Goal: Transaction & Acquisition: Purchase product/service

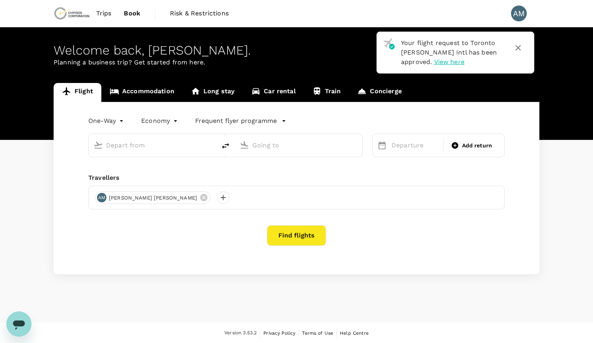
type input "Vancouver Intl (YVR)"
type input "Toronto [PERSON_NAME] Intl (YYZ)"
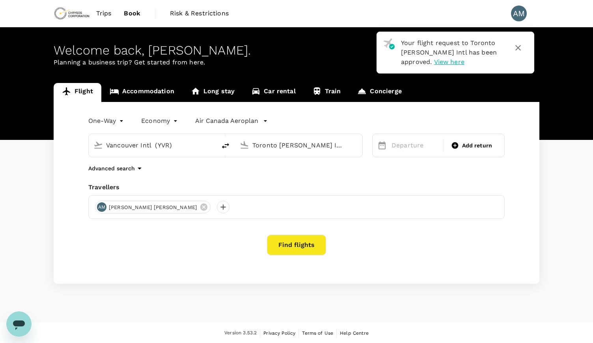
click at [564, 176] on div "Flight Accommodation Long stay Car rental Train Concierge One-Way oneway Econom…" at bounding box center [296, 183] width 593 height 200
click at [155, 90] on link "Accommodation" at bounding box center [141, 92] width 81 height 19
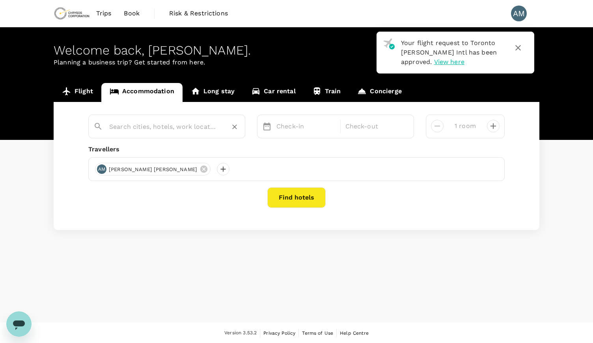
click at [151, 129] on input "text" at bounding box center [163, 126] width 109 height 12
click at [144, 129] on input "[GEOGRAPHIC_DATA]" at bounding box center [163, 126] width 109 height 12
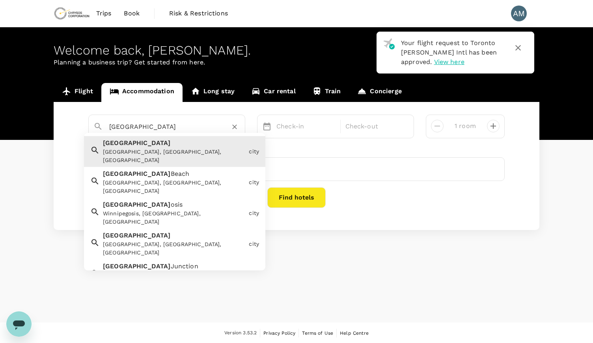
click at [153, 152] on div "[GEOGRAPHIC_DATA], [GEOGRAPHIC_DATA], [GEOGRAPHIC_DATA]" at bounding box center [174, 156] width 143 height 17
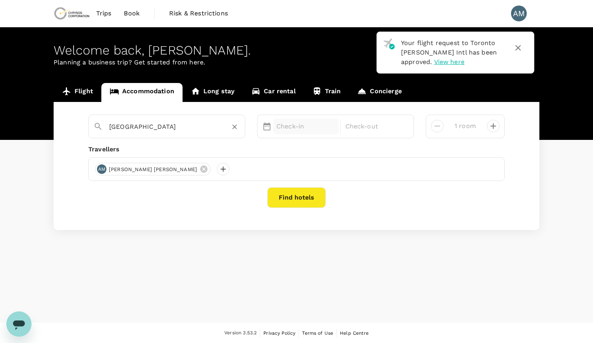
type input "[GEOGRAPHIC_DATA]"
click at [302, 131] on div "Check-in" at bounding box center [306, 126] width 66 height 16
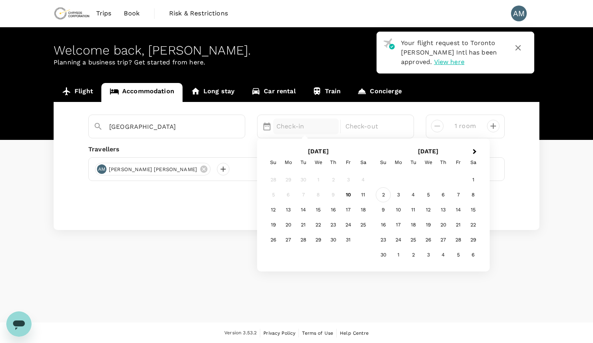
click at [384, 195] on div "2" at bounding box center [383, 194] width 15 height 15
click at [322, 195] on div "5" at bounding box center [318, 194] width 15 height 15
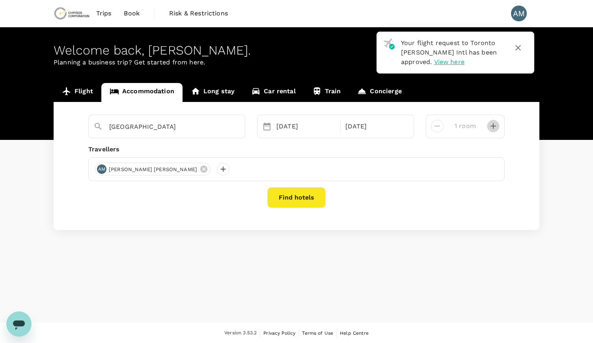
click at [493, 127] on icon "decrease" at bounding box center [493, 125] width 9 height 9
click at [298, 192] on button "Find hotels" at bounding box center [297, 197] width 58 height 21
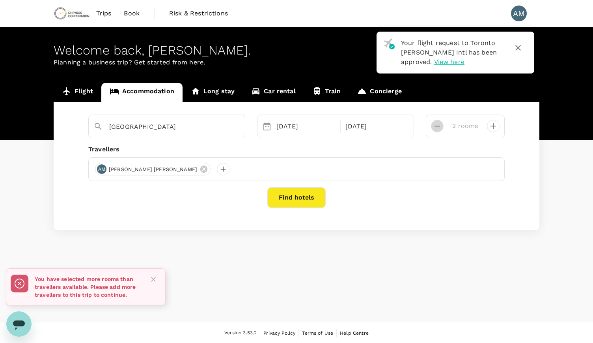
click at [439, 121] on icon "decrease" at bounding box center [437, 125] width 9 height 9
type input "1 room"
click at [298, 195] on button "Find hotels" at bounding box center [297, 197] width 58 height 21
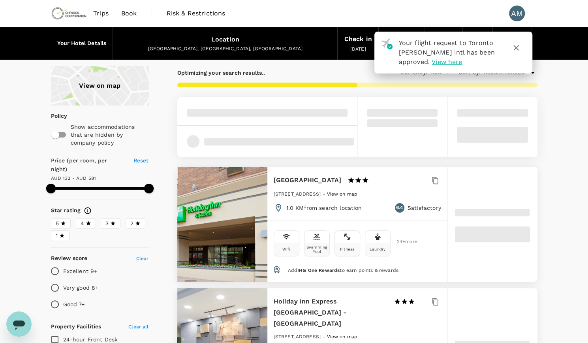
type input "581.22"
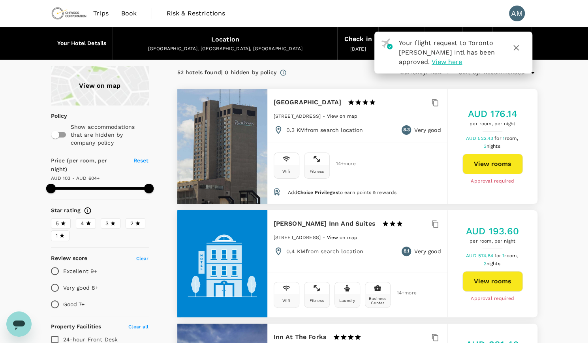
type input "103.22"
type input "603.22"
click at [520, 50] on button "button" at bounding box center [515, 47] width 19 height 19
click at [513, 49] on icon "button" at bounding box center [515, 47] width 9 height 9
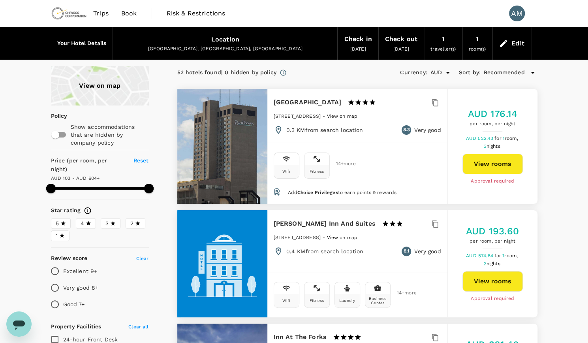
click at [52, 262] on input "Excellent 9+" at bounding box center [55, 270] width 17 height 17
radio input "true"
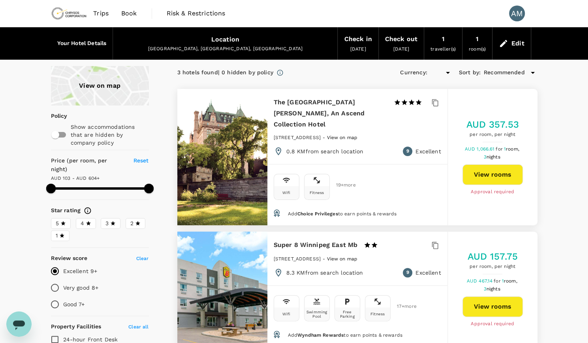
type input "603.22"
type input "AUD"
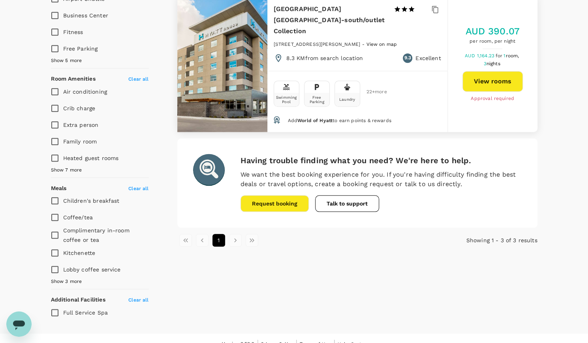
scroll to position [80, 0]
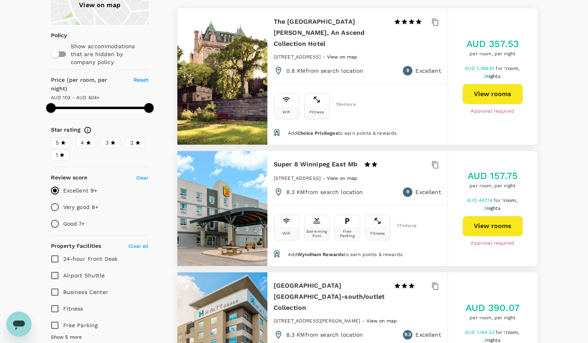
click at [51, 198] on input "Very good 8+" at bounding box center [55, 206] width 17 height 17
radio input "true"
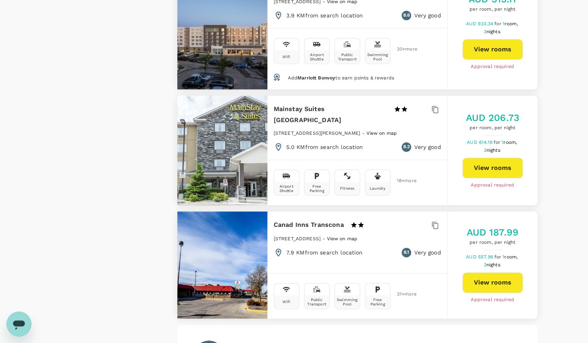
scroll to position [2265, 0]
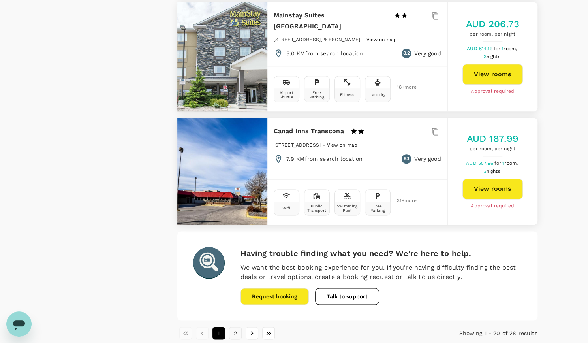
click at [239, 326] on button "2" at bounding box center [235, 332] width 13 height 13
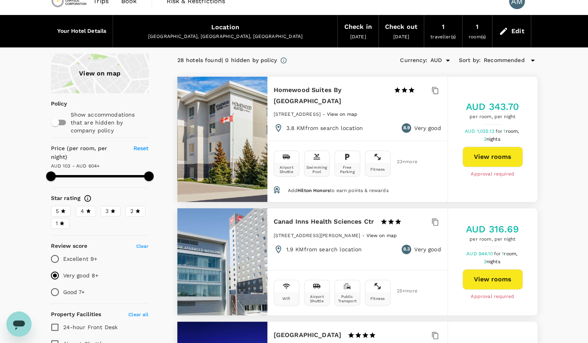
scroll to position [0, 0]
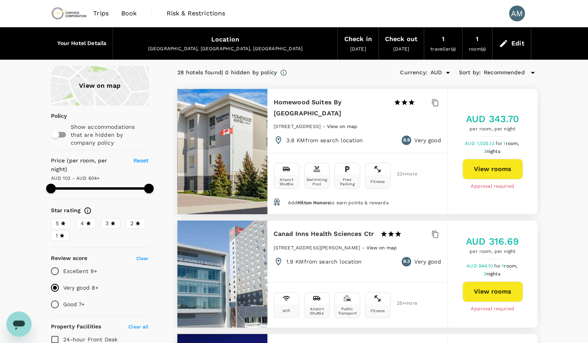
type input "603.22"
type input "110.22"
type input "603.22"
type input "110.22"
type input "603.22"
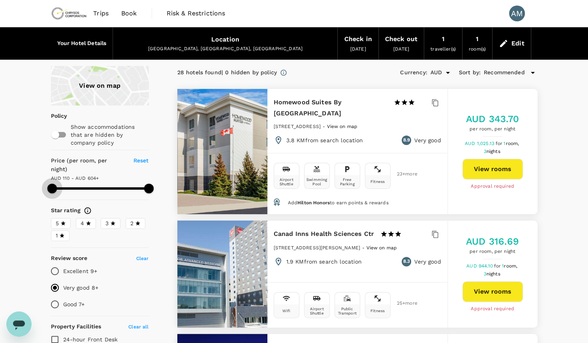
type input "112.22"
type input "603.22"
type input "135.22"
type input "603.22"
type input "143.22"
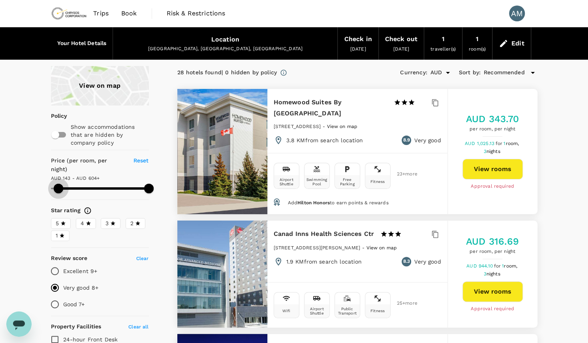
type input "603.22"
type input "143.22"
type input "603.22"
type input "145.22"
type input "603.22"
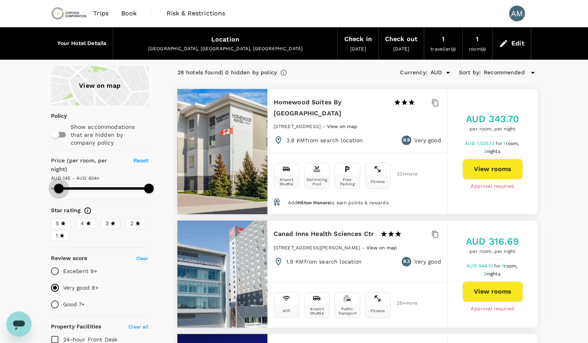
type input "159.22"
type input "603.22"
type input "159.22"
type input "603.22"
type input "165.22"
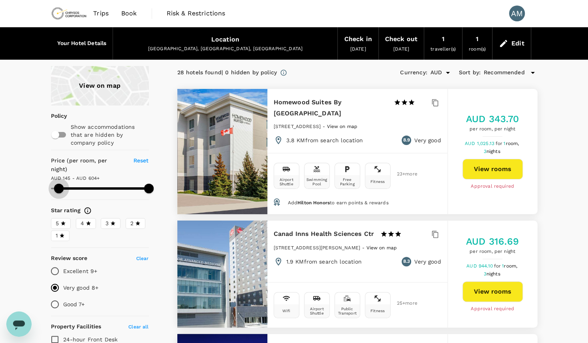
type input "603.22"
type input "169.22"
type input "603.22"
type input "171.22"
type input "603.22"
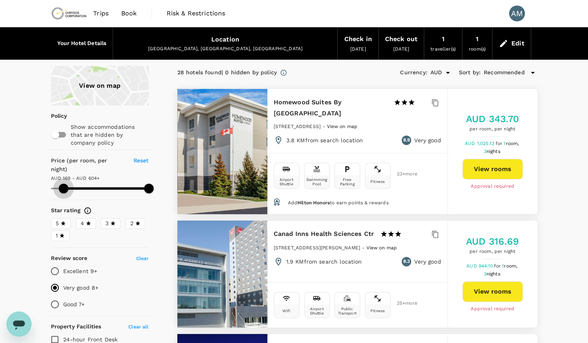
type input "173.22"
type input "603.22"
type input "173.22"
type input "603.22"
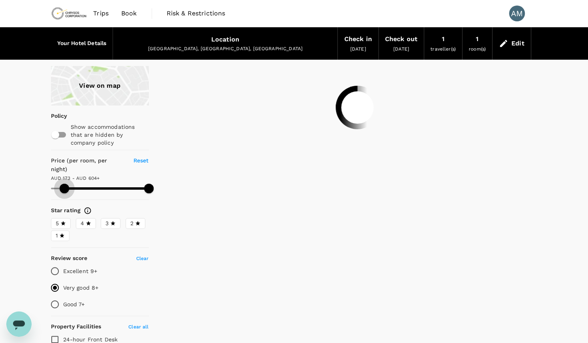
type input "173.22"
type input "603.22"
type input "175.22"
type input "603.22"
type input "175.22"
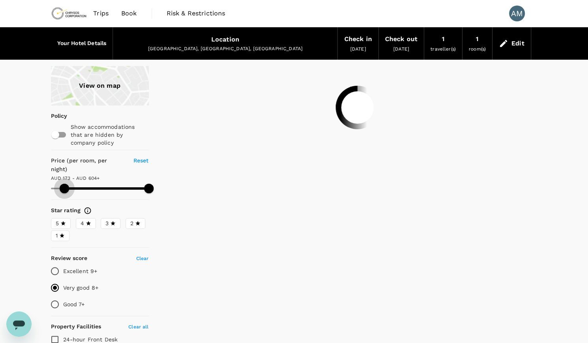
type input "603.22"
type input "175.22"
type input "603.22"
type input "179.22"
type input "603.22"
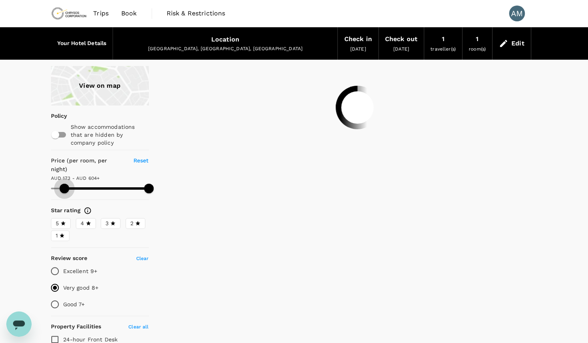
type input "179.22"
type input "603.22"
type input "179.22"
type input "603.22"
type input "175.22"
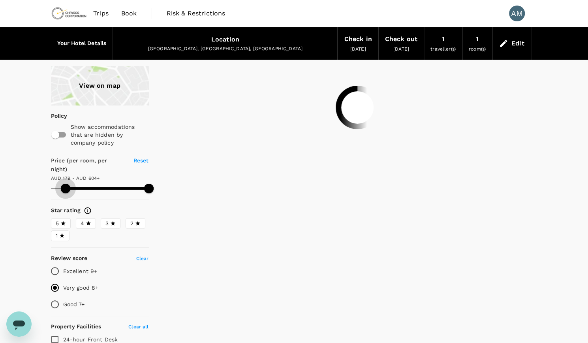
type input "603.22"
type input "175.22"
type input "603.22"
drag, startPoint x: 52, startPoint y: 175, endPoint x: 65, endPoint y: 176, distance: 12.7
click at [65, 183] on span at bounding box center [64, 187] width 9 height 9
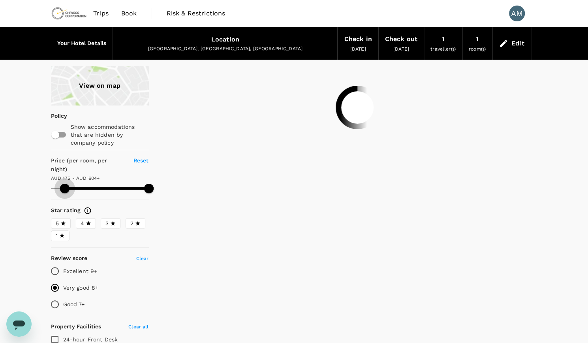
type input "175.22"
type input "603.22"
type input "175.22"
type input "603.22"
type input "175.22"
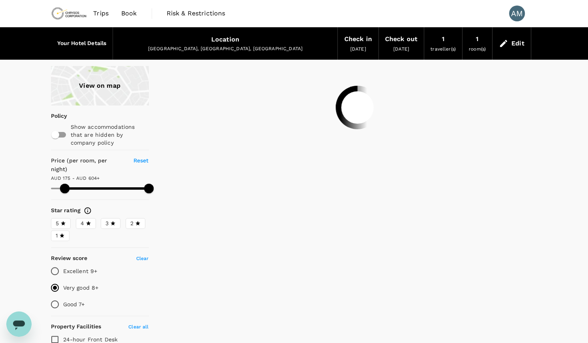
type input "603.22"
type input "175.22"
type input "603.22"
type input "175.22"
type input "603.22"
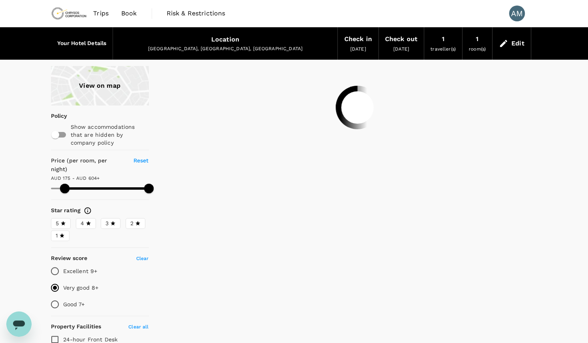
type input "175.22"
type input "603.22"
type input "175.22"
type input "603.22"
type input "175.22"
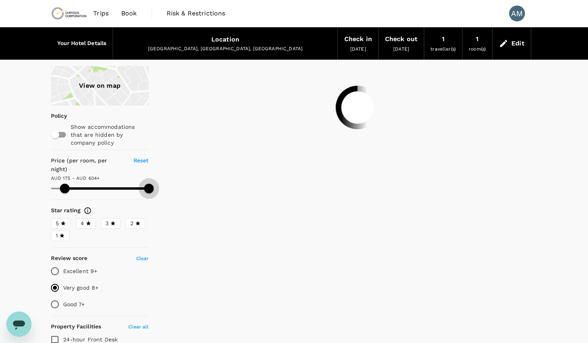
type input "603.22"
type input "175.22"
type input "603.22"
type input "175.22"
type input "575.22"
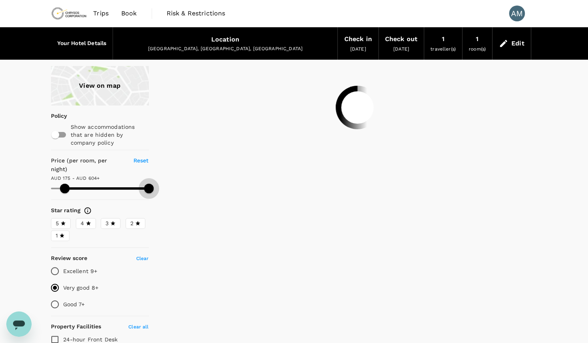
type input "175.22"
type input "514.22"
type input "175.22"
type input "486.22"
type input "175.22"
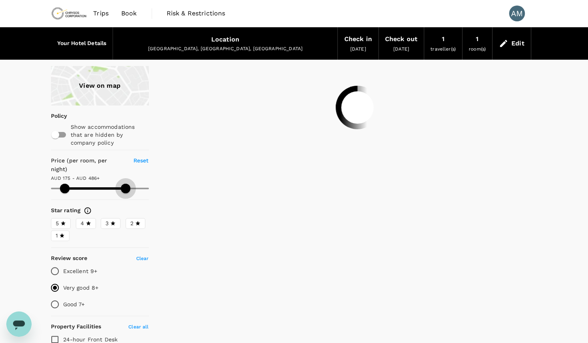
type input "389.22"
type input "175.22"
type input "351.22"
type input "175.22"
type input "351.22"
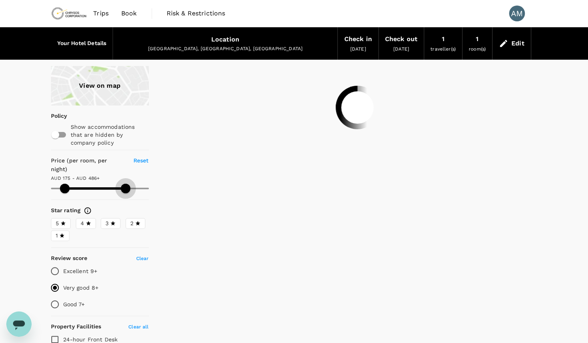
type input "175.22"
type input "349.22"
type input "175.22"
type input "341.22"
type input "175.22"
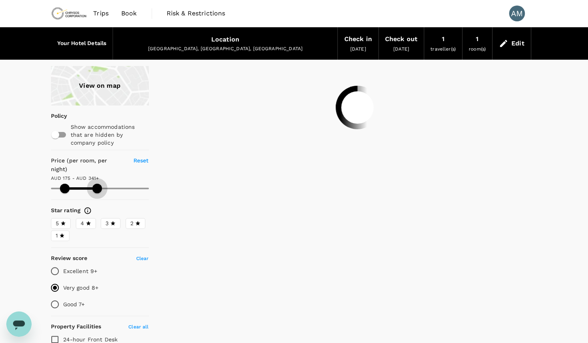
type input "320.22"
type input "175.22"
type input "298.22"
type input "175.22"
type input "252.22"
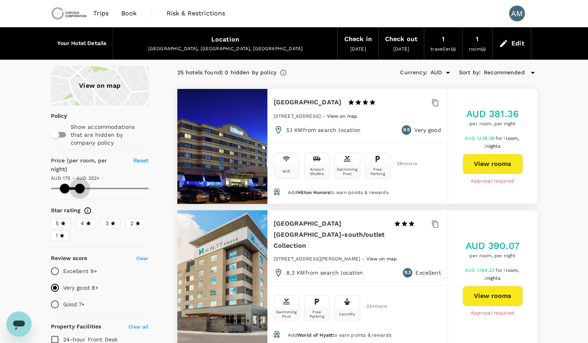
type input "175.22"
type input "252.22"
type input "175.22"
type input "252.22"
type input "175.22"
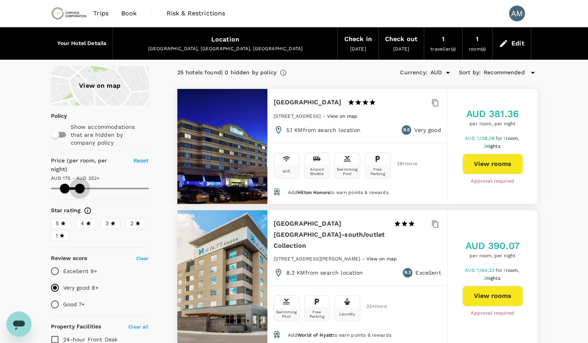
type input "250.22"
type input "175.22"
type input "236.22"
type input "175.22"
type input "236.22"
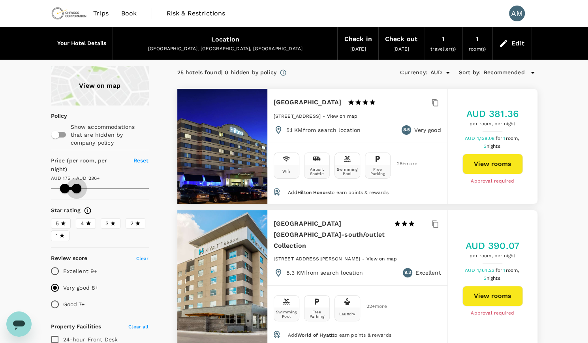
type input "175.22"
type input "232.22"
type input "175.22"
type input "228.22"
type input "175.22"
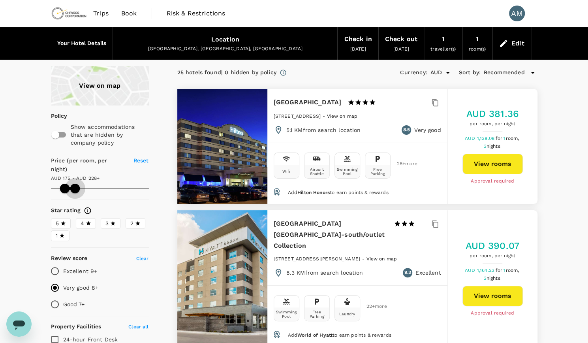
type input "228.22"
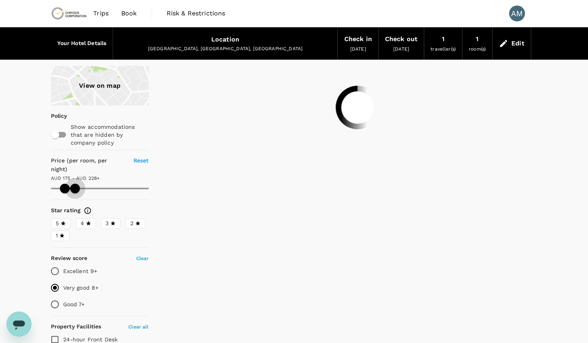
type input "175.22"
type input "228.22"
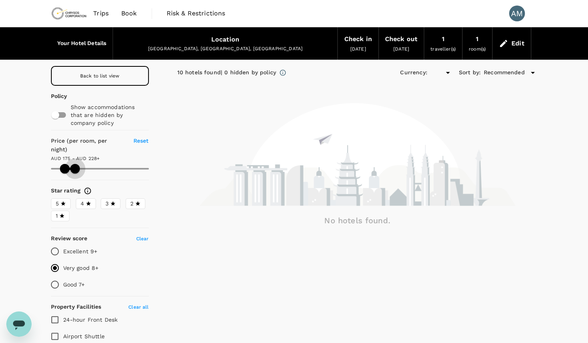
type input "175.22"
type input "228.22"
type input "175.22"
type input "228.22"
type input "AUD"
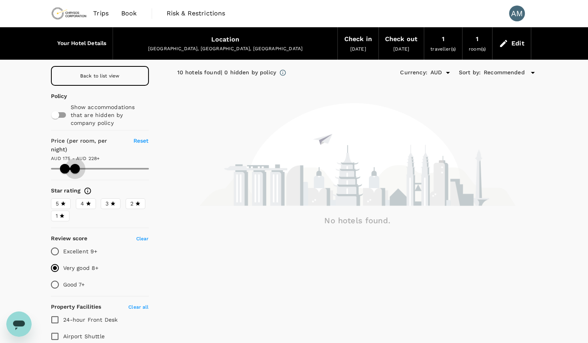
type input "175.22"
type input "248.22"
type input "175.22"
type input "260.22"
type input "175.22"
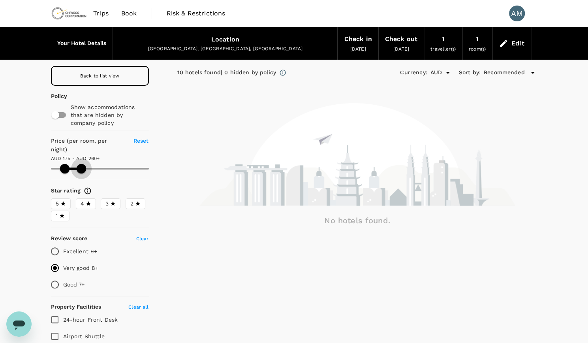
type input "260.22"
type input "175.22"
type input "258.22"
type input "175.22"
type input "258.22"
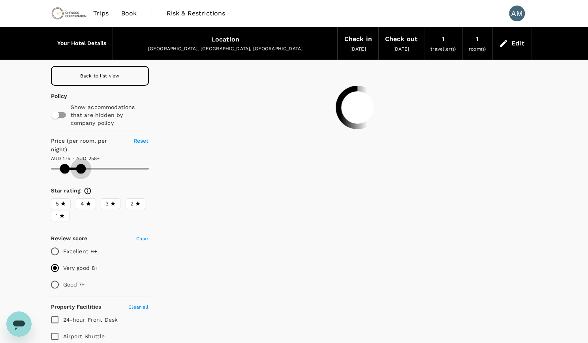
type input "175.22"
type input "258.22"
type input "175.22"
type input "254.22"
type input "175.22"
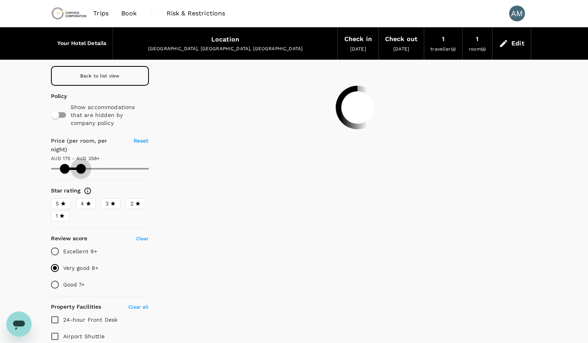
type input "230.22"
type input "175.22"
type input "225.22"
type input "175.22"
type input "225.22"
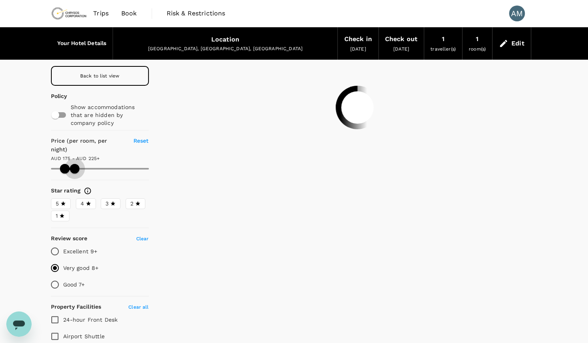
type input "175.22"
type input "225.22"
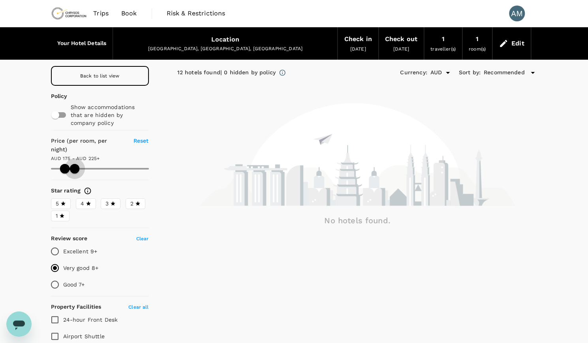
type input "175.22"
type input "225.22"
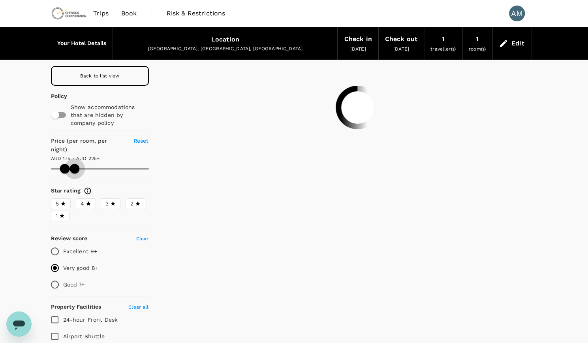
drag, startPoint x: 149, startPoint y: 178, endPoint x: 75, endPoint y: 181, distance: 74.7
type input "175.22"
type input "225.22"
type input "175.22"
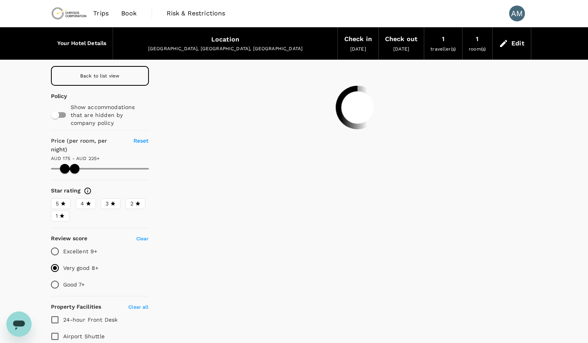
type input "225.22"
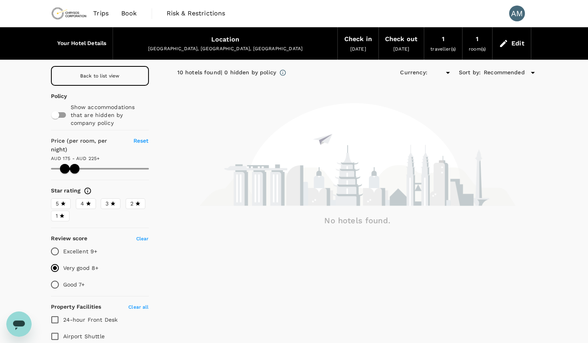
type input "175.22"
type input "225.22"
type input "AUD"
type input "175.22"
type input "225.22"
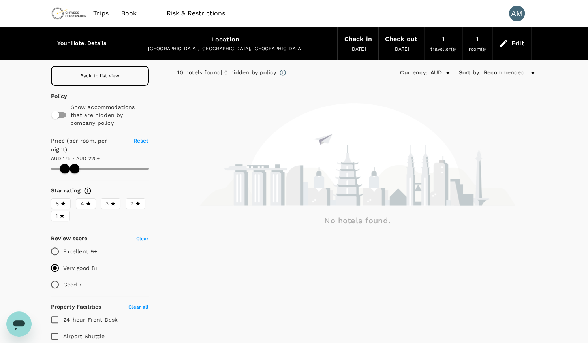
type input "175.22"
type input "225.22"
type input "175.22"
type input "225.22"
type input "175.22"
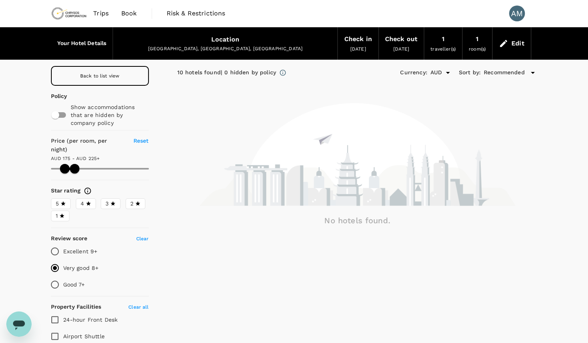
type input "225.22"
type input "175.22"
type input "225.22"
type input "175.22"
type input "225.22"
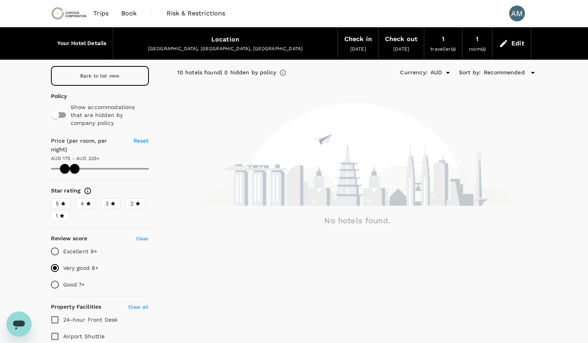
click at [55, 276] on input "Good 7+" at bounding box center [55, 284] width 17 height 17
radio input "true"
type input "175.22"
type input "225.22"
type input "175.22"
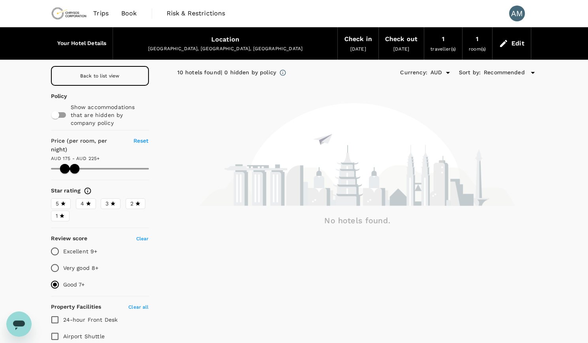
type input "225.22"
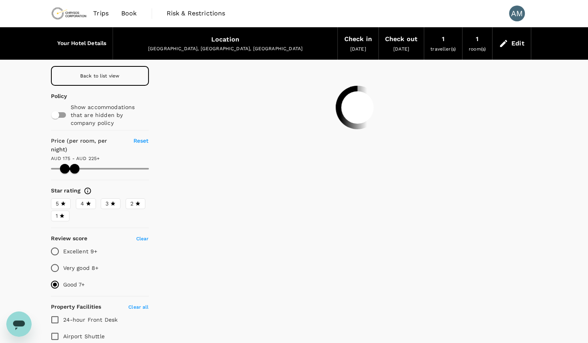
type input "175.22"
type input "225.22"
type input "175.22"
type input "225.22"
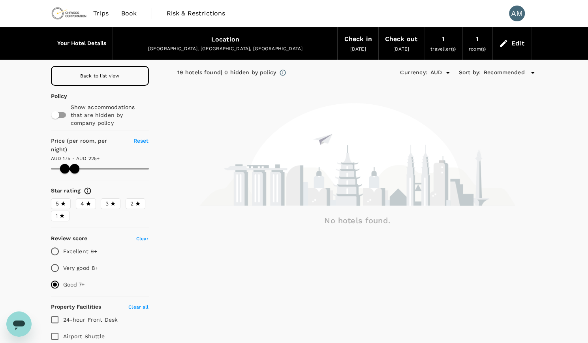
type input "175.22"
type input "225.22"
type input "175.22"
type input "225.22"
type input "175.22"
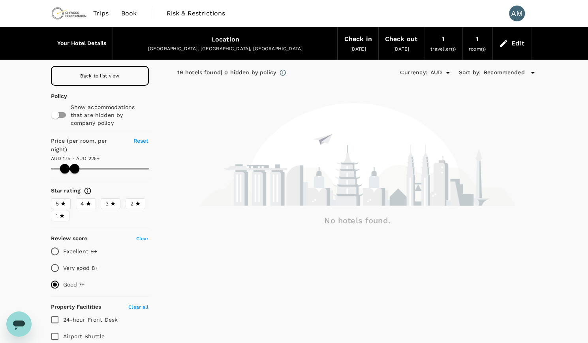
type input "225.22"
type input "175.22"
type input "225.22"
type input "175.22"
type input "225.22"
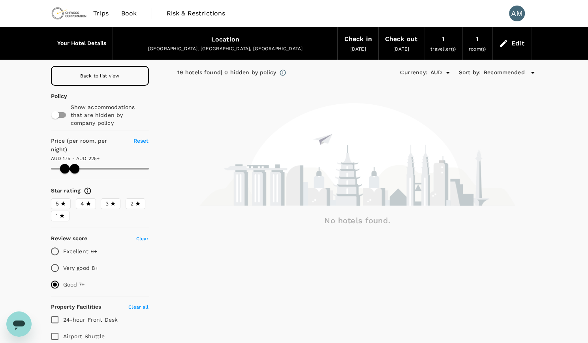
type input "175.22"
type input "225.22"
click at [53, 276] on input "Good 7+" at bounding box center [55, 284] width 17 height 17
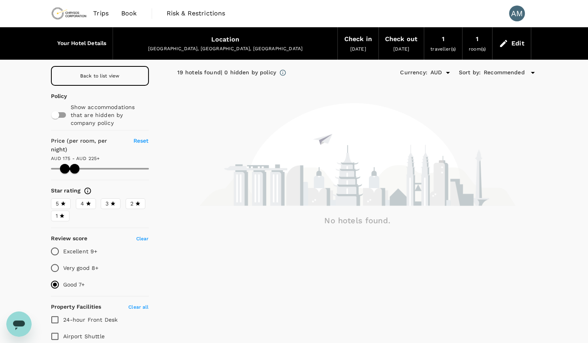
click at [146, 236] on span "Clear" at bounding box center [142, 239] width 13 height 6
type input "175.22"
type input "225.22"
radio input "false"
type input "175.22"
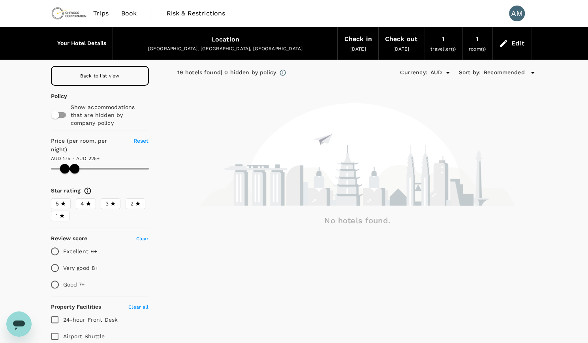
type input "225.22"
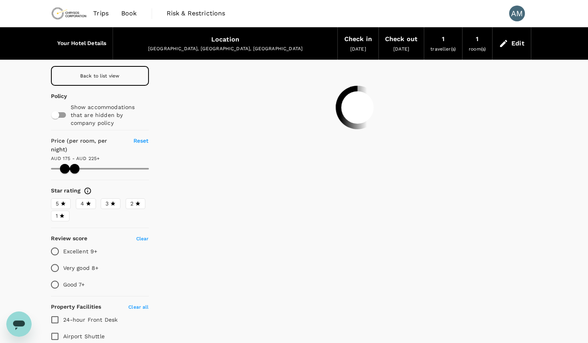
type input "175.22"
type input "225.22"
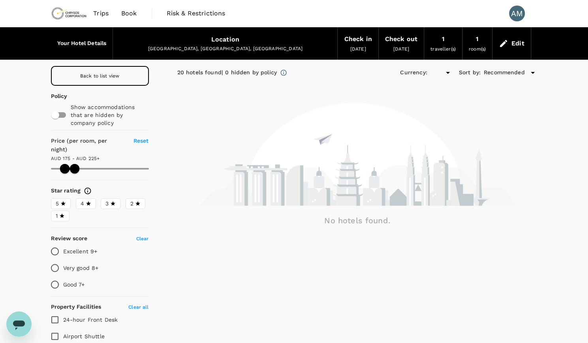
type input "175.22"
type input "225.22"
type input "AUD"
type input "175.22"
type input "225.22"
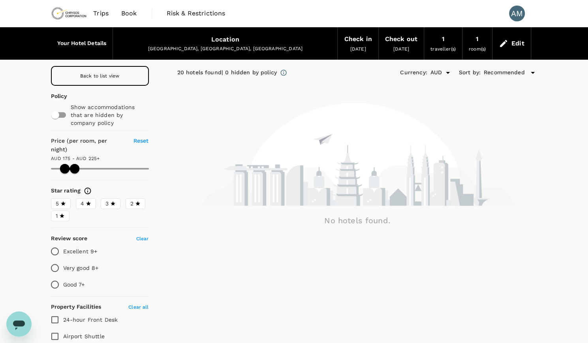
type input "175.22"
click at [145, 139] on span "Reset" at bounding box center [140, 140] width 15 height 6
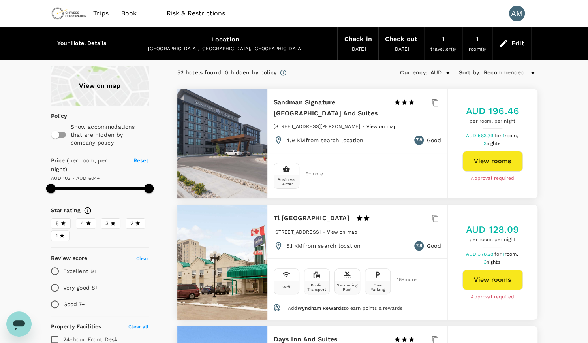
click at [58, 279] on input "Very good 8+" at bounding box center [55, 287] width 17 height 17
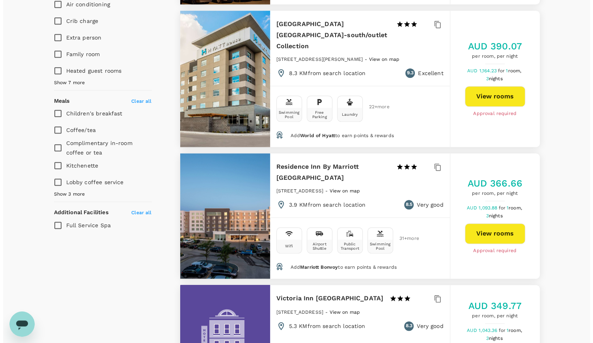
scroll to position [631, 0]
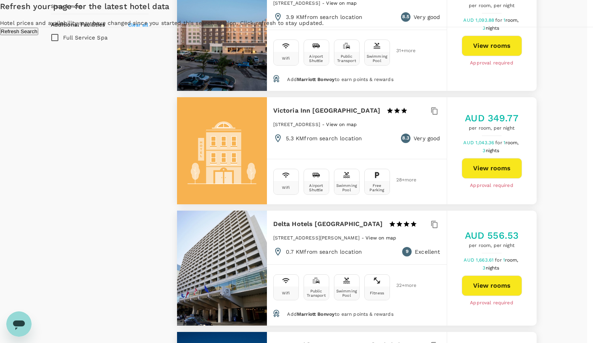
click at [120, 35] on div "Refresh your page for the latest hotel data Hotel prices and availability may h…" at bounding box center [296, 17] width 593 height 35
click at [38, 35] on button "Refresh Search" at bounding box center [19, 31] width 38 height 7
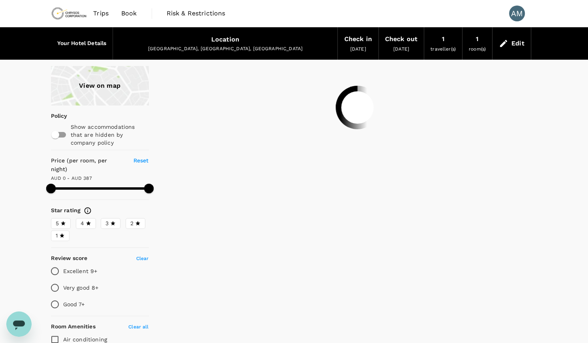
click at [133, 16] on span "Book" at bounding box center [129, 13] width 16 height 9
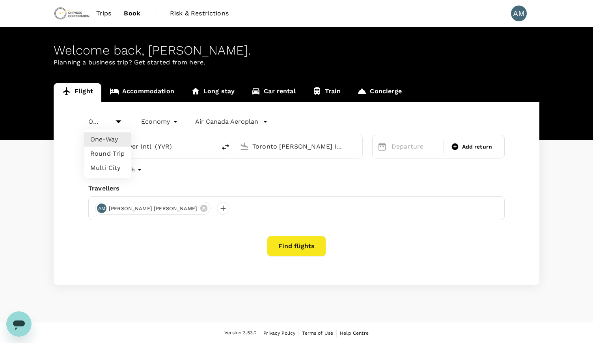
click at [107, 121] on body "Trips Book Risk & Restrictions AM Welcome back , [PERSON_NAME] . Planning a bus…" at bounding box center [296, 171] width 593 height 343
click at [89, 152] on li "Round Trip" at bounding box center [107, 153] width 47 height 14
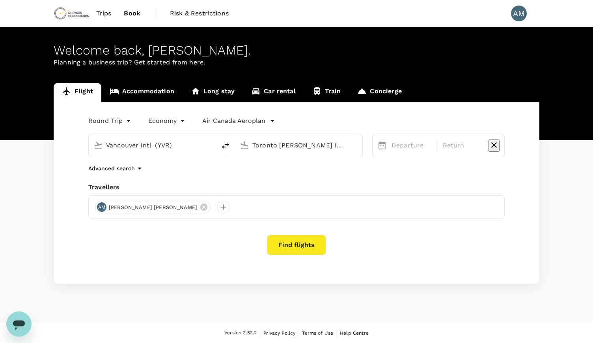
click at [284, 145] on input "Toronto [PERSON_NAME] Intl (YYZ)" at bounding box center [300, 145] width 94 height 12
click at [295, 175] on p "Winnipeg [PERSON_NAME] Intl" at bounding box center [280, 179] width 84 height 8
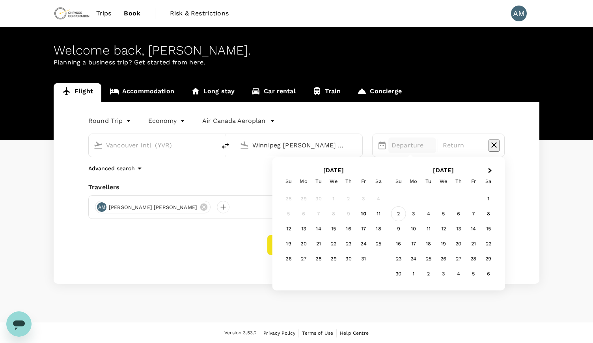
click at [400, 213] on div "2" at bounding box center [398, 213] width 15 height 15
click at [335, 213] on div "5" at bounding box center [333, 213] width 15 height 15
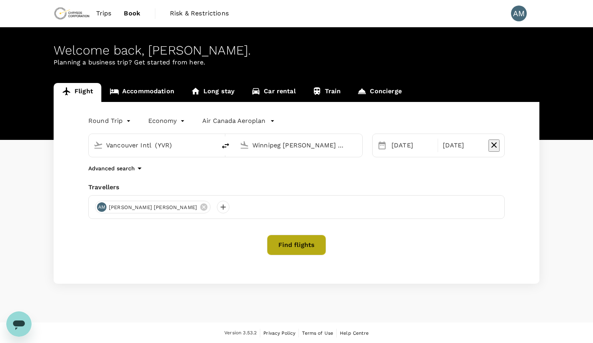
click at [299, 247] on button "Find flights" at bounding box center [296, 244] width 59 height 21
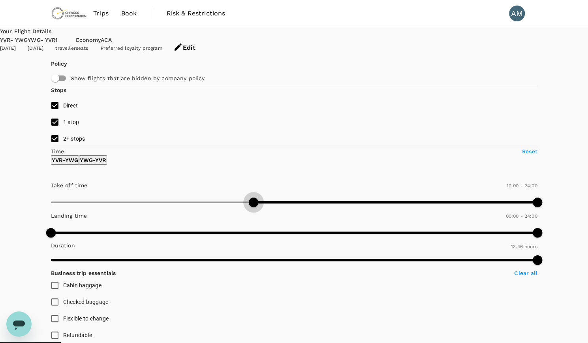
drag, startPoint x: 54, startPoint y: 232, endPoint x: 102, endPoint y: 232, distance: 48.1
click at [249, 207] on span at bounding box center [253, 201] width 9 height 9
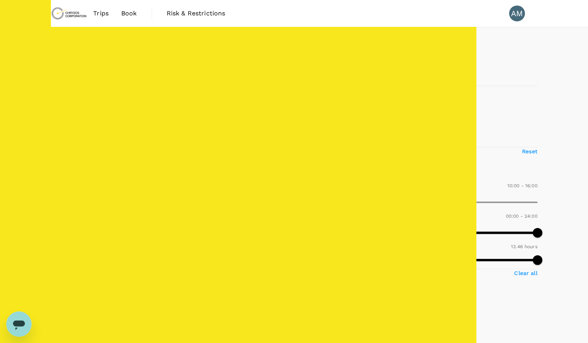
drag, startPoint x: 172, startPoint y: 234, endPoint x: 132, endPoint y: 235, distance: 40.7
click at [370, 207] on span at bounding box center [374, 201] width 9 height 9
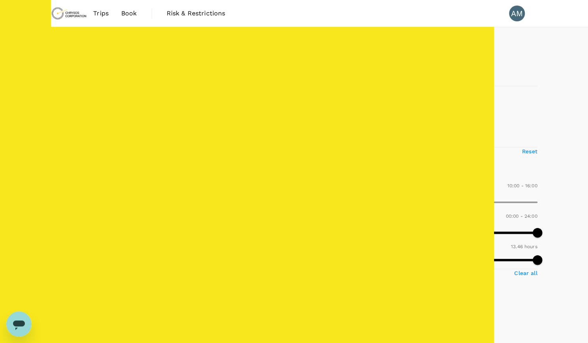
click at [522, 155] on p "Reset" at bounding box center [529, 151] width 15 height 8
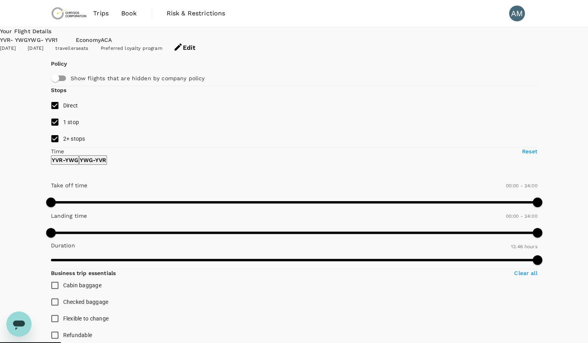
click at [58, 130] on input "1 stop" at bounding box center [55, 122] width 17 height 17
click at [55, 147] on input "2+ stops" at bounding box center [55, 138] width 17 height 17
click at [54, 130] on input "1 stop" at bounding box center [55, 122] width 17 height 17
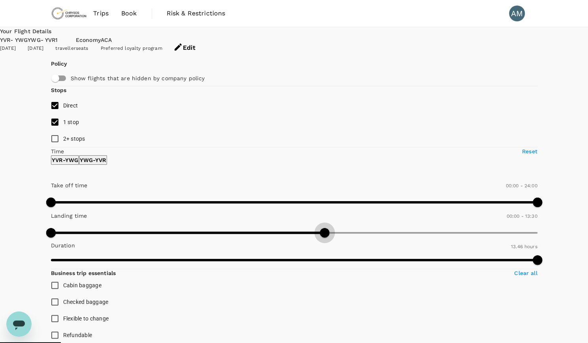
drag, startPoint x: 169, startPoint y: 266, endPoint x: 120, endPoint y: 270, distance: 49.5
click at [320, 237] on span at bounding box center [324, 232] width 9 height 9
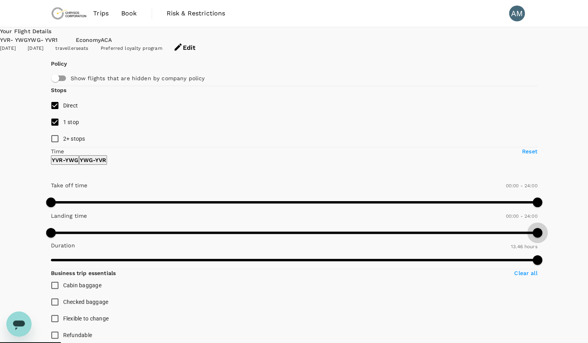
drag, startPoint x: 122, startPoint y: 266, endPoint x: 218, endPoint y: 265, distance: 96.7
click at [55, 130] on input "1 stop" at bounding box center [55, 122] width 17 height 17
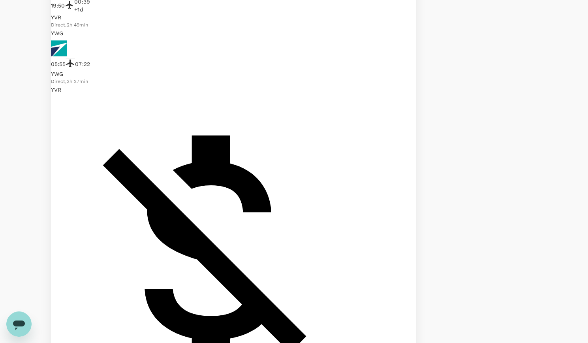
scroll to position [671, 0]
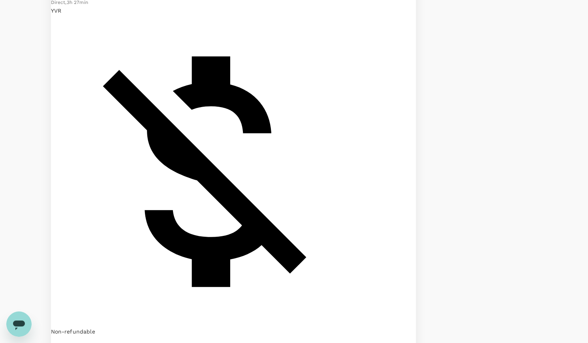
drag, startPoint x: 353, startPoint y: 319, endPoint x: 137, endPoint y: 277, distance: 220.3
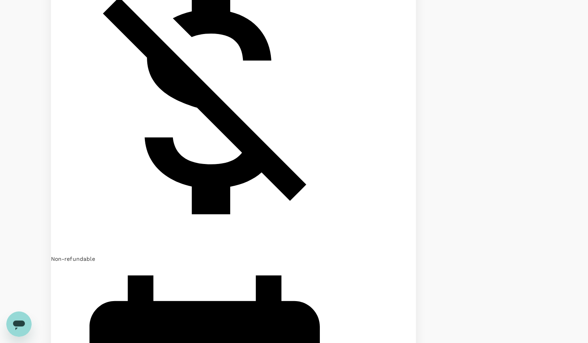
scroll to position [789, 0]
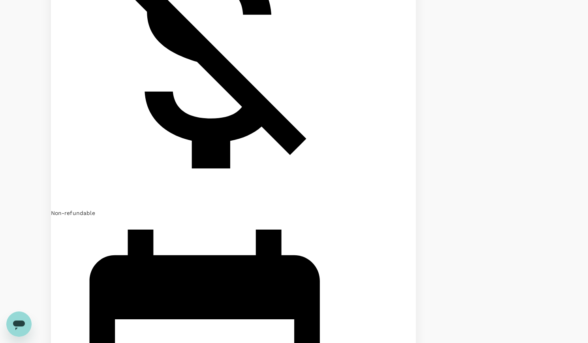
drag, startPoint x: 464, startPoint y: 305, endPoint x: 58, endPoint y: 199, distance: 419.3
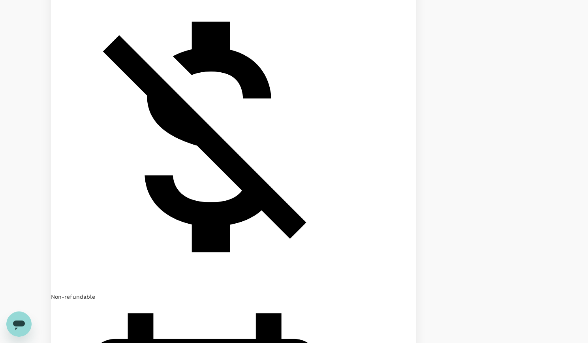
scroll to position [710, 0]
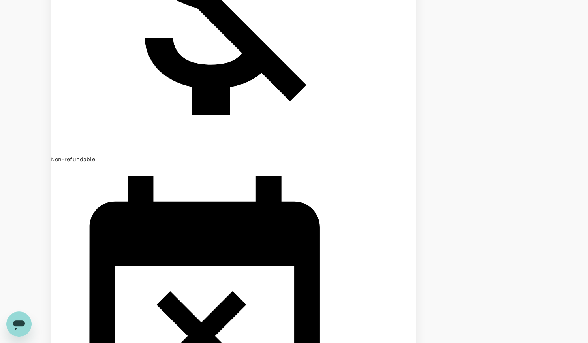
scroll to position [843, 0]
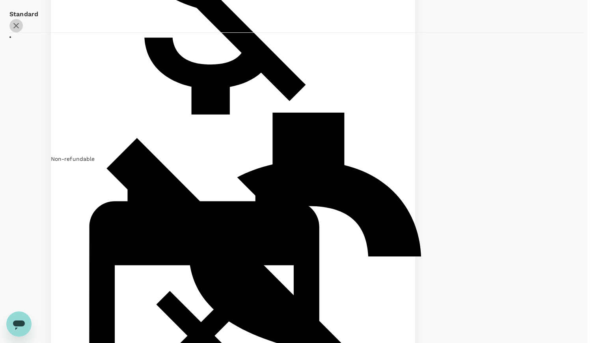
click at [21, 30] on icon "button" at bounding box center [15, 25] width 9 height 9
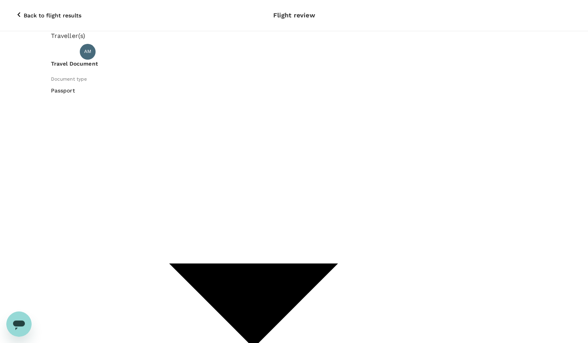
click at [14, 10] on icon "button" at bounding box center [18, 14] width 9 height 9
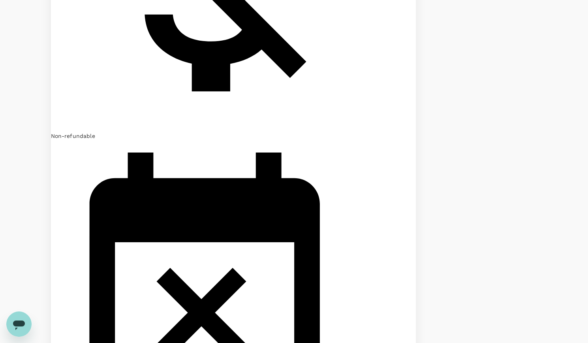
scroll to position [868, 0]
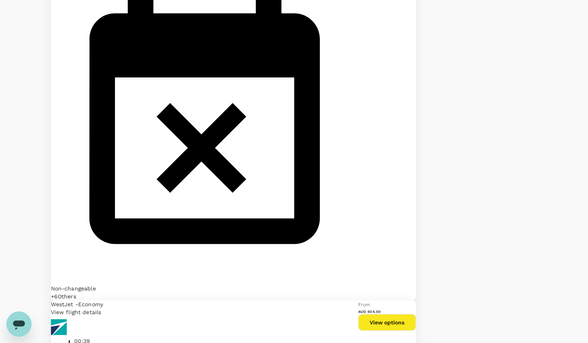
scroll to position [1033, 0]
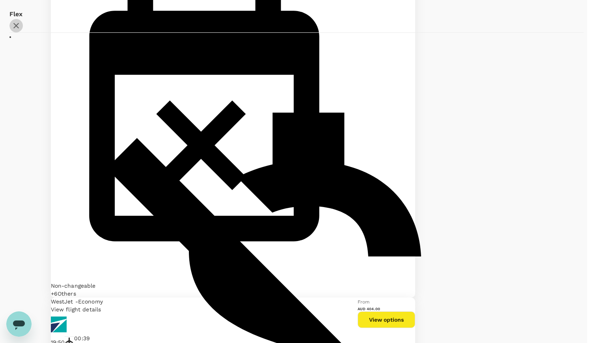
click at [21, 30] on icon "button" at bounding box center [15, 25] width 9 height 9
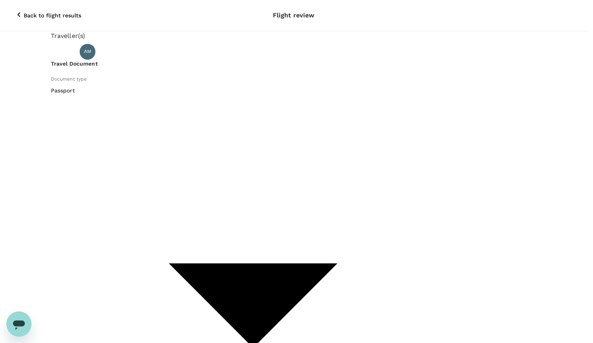
drag, startPoint x: 447, startPoint y: 265, endPoint x: 439, endPoint y: 273, distance: 11.4
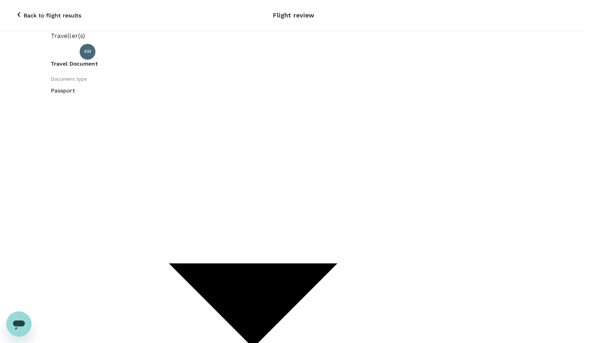
scroll to position [107, 0]
click at [88, 290] on input "radio" at bounding box center [296, 171] width 593 height 343
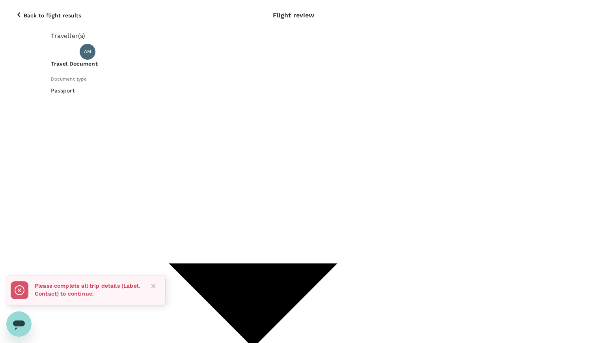
click at [156, 289] on icon "Close" at bounding box center [154, 286] width 8 height 8
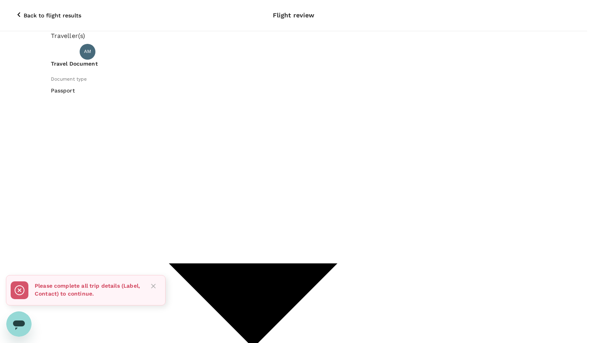
click at [154, 285] on icon "Close" at bounding box center [153, 285] width 5 height 5
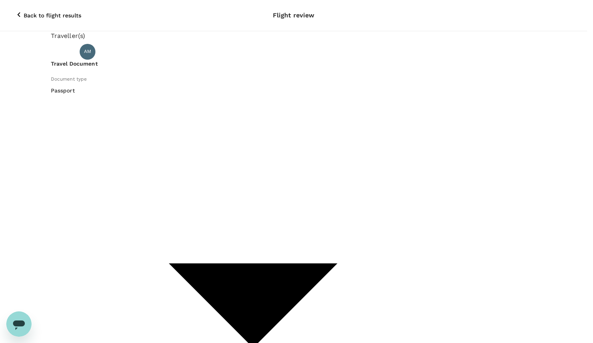
scroll to position [0, 0]
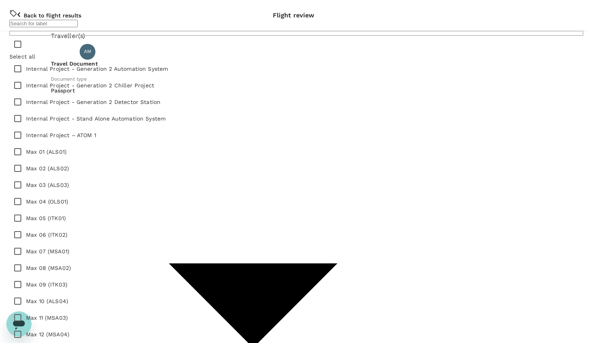
scroll to position [1449, 0]
click at [78, 27] on input "text" at bounding box center [43, 23] width 68 height 7
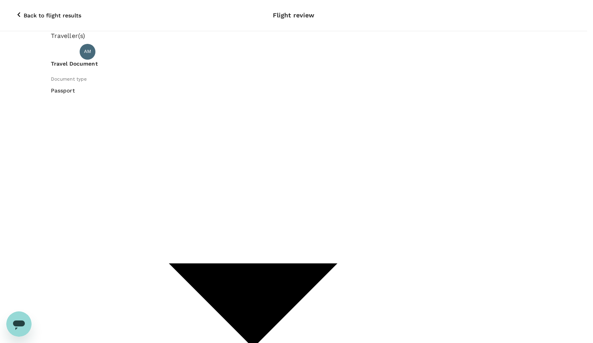
scroll to position [107, 0]
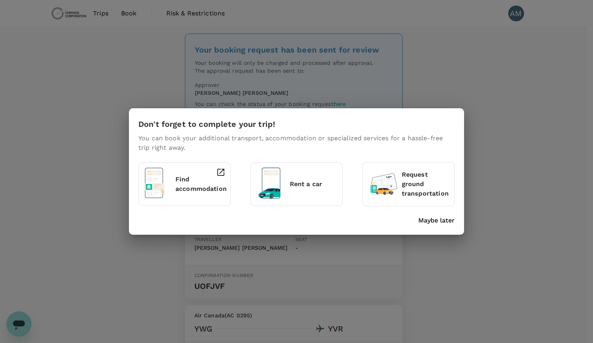
click at [447, 221] on p "Maybe later" at bounding box center [437, 219] width 36 height 9
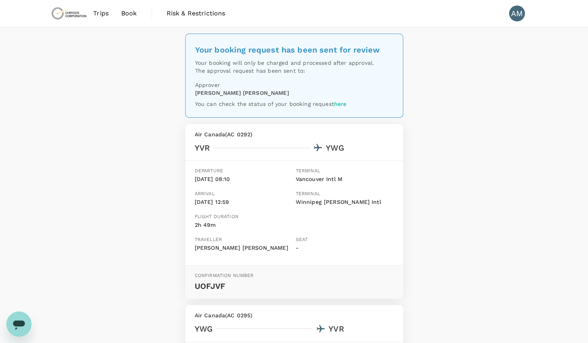
click at [543, 260] on div "Your booking request has been sent for review Your booking will only be charged…" at bounding box center [294, 279] width 588 height 504
